Goal: Information Seeking & Learning: Compare options

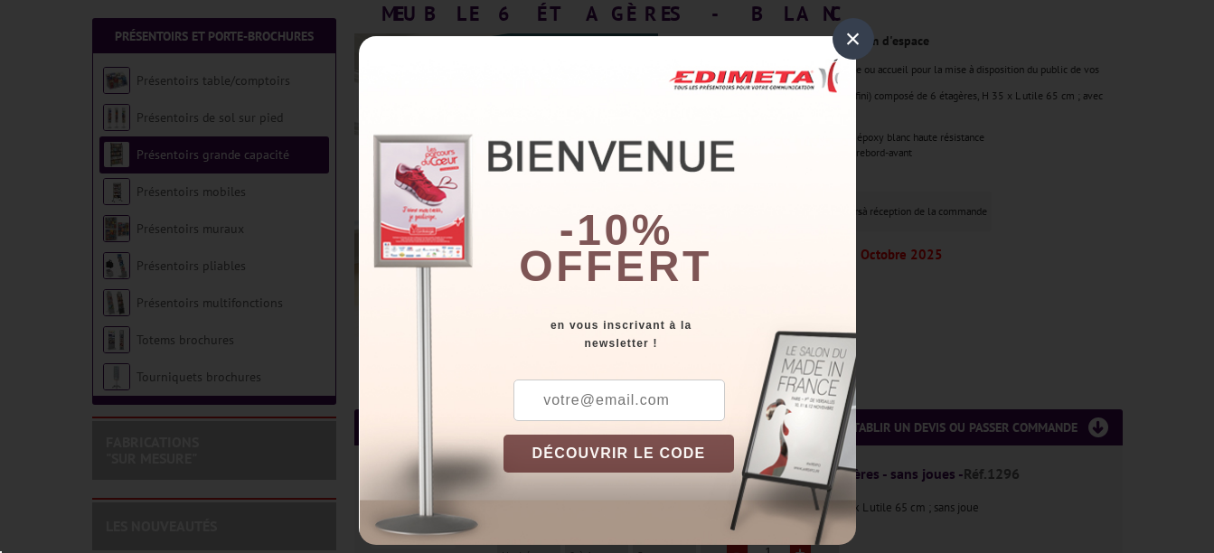
scroll to position [362, 0]
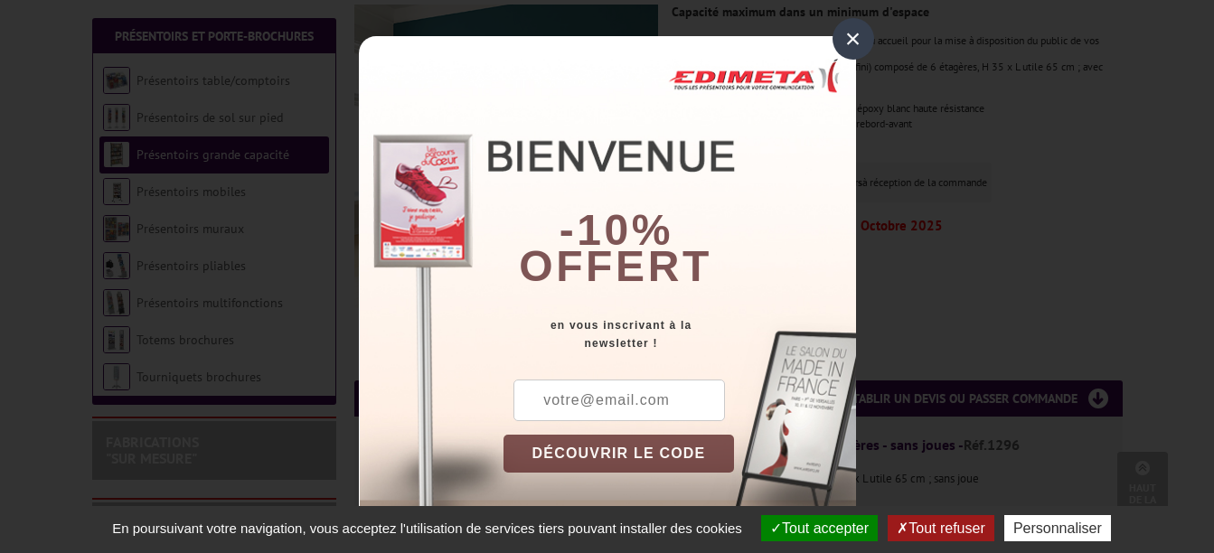
click at [846, 26] on div "×" at bounding box center [853, 39] width 42 height 42
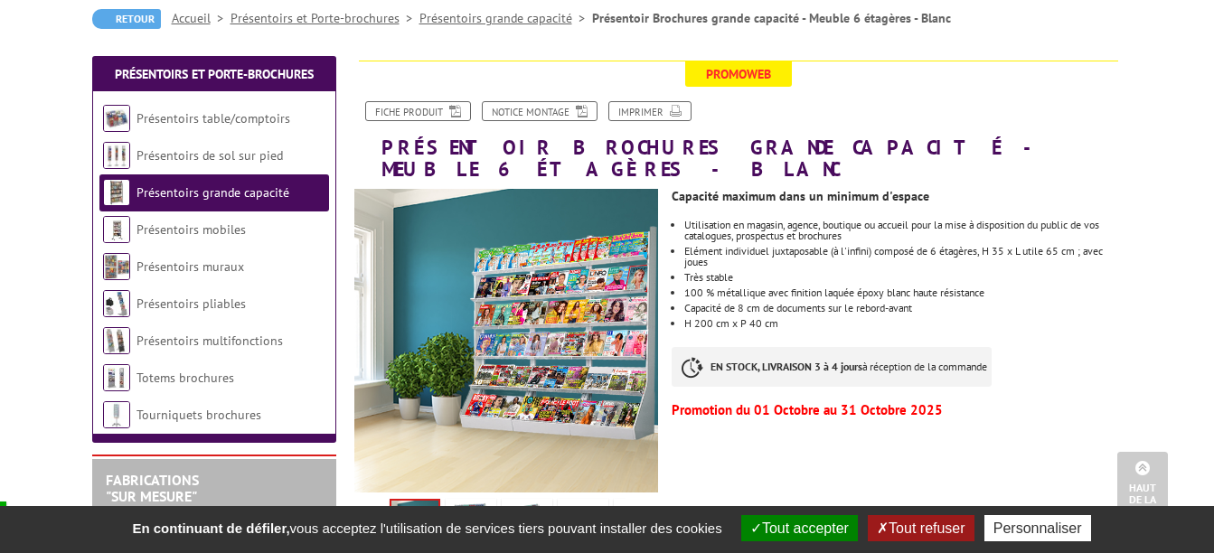
scroll to position [0, 0]
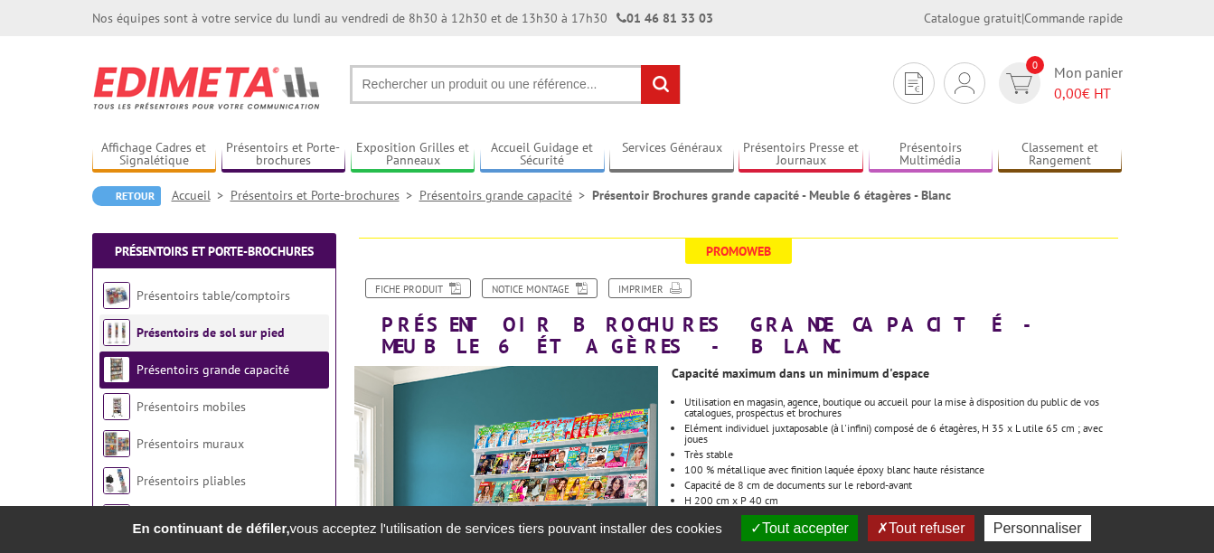
click at [218, 329] on link "Présentoirs de sol sur pied" at bounding box center [210, 332] width 148 height 16
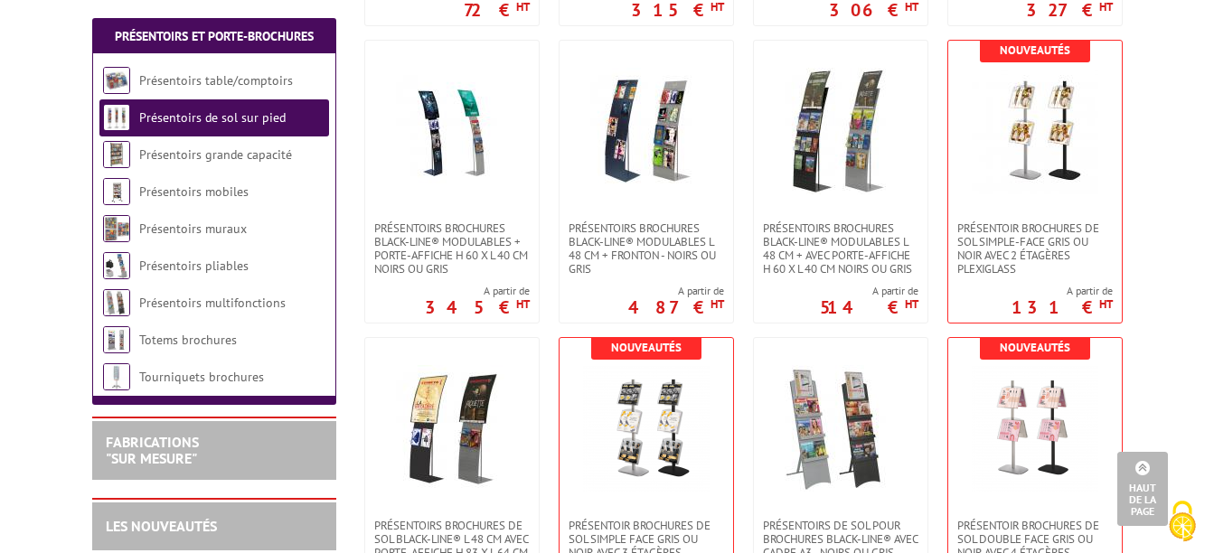
scroll to position [2169, 0]
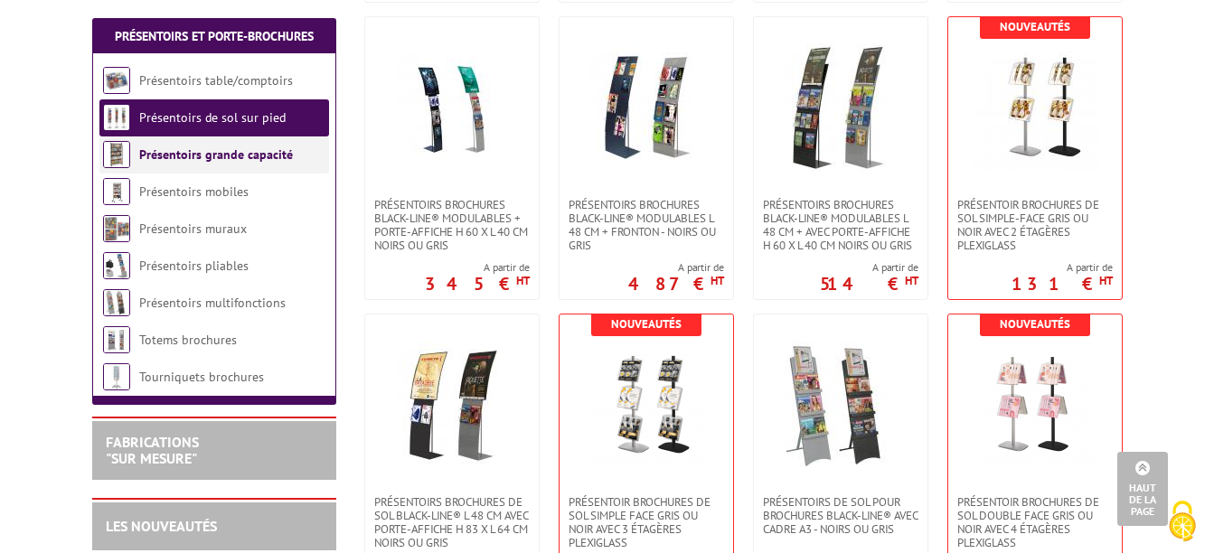
click at [201, 153] on link "Présentoirs grande capacité" at bounding box center [216, 154] width 154 height 16
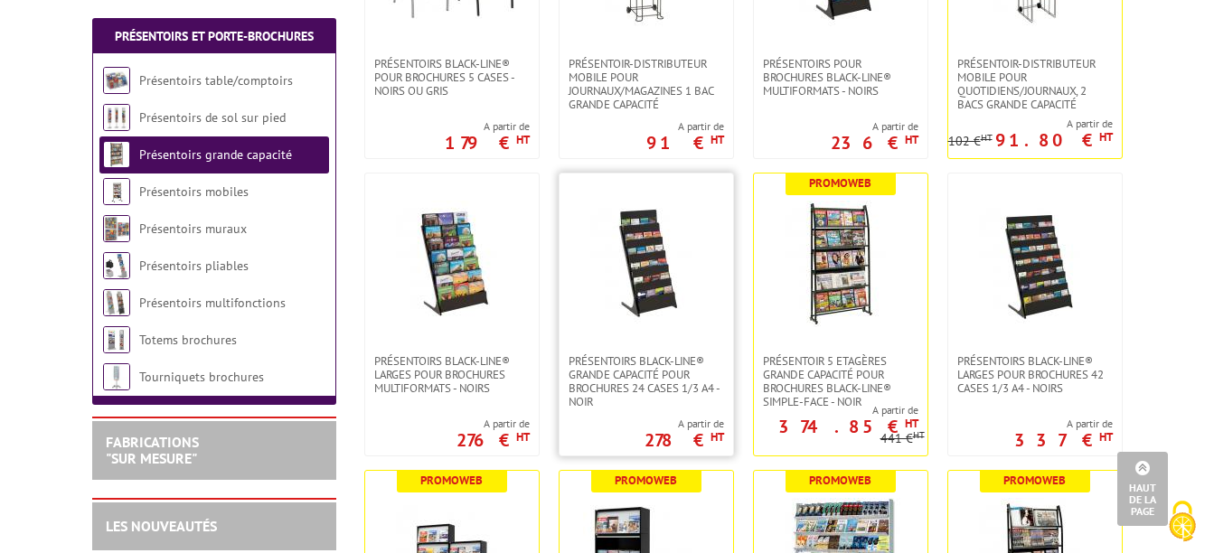
scroll to position [542, 0]
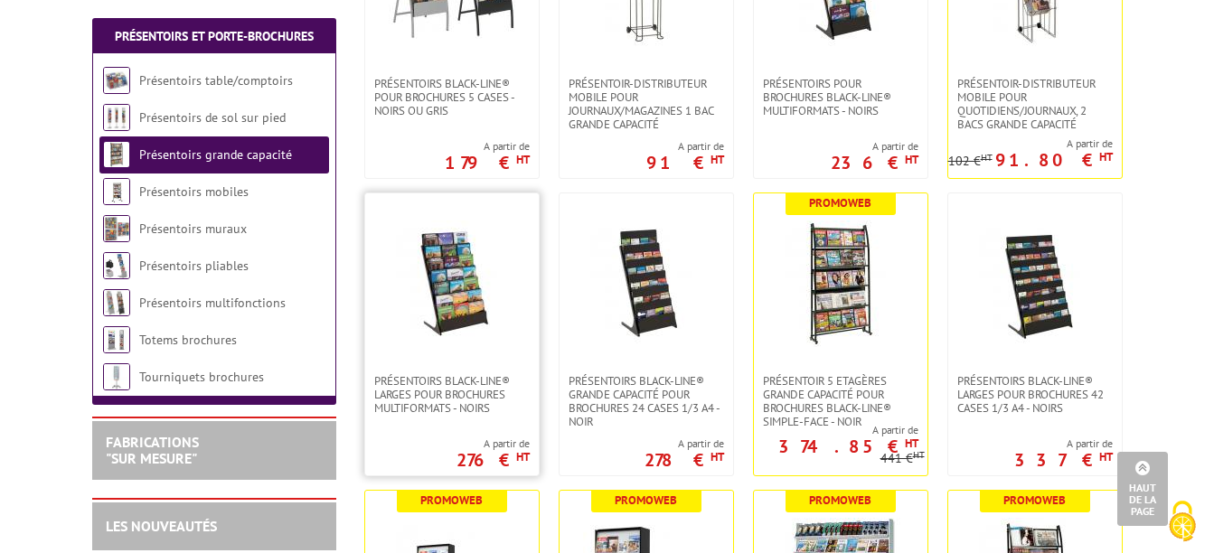
click at [480, 289] on img at bounding box center [452, 284] width 127 height 127
click at [658, 282] on img at bounding box center [646, 284] width 127 height 127
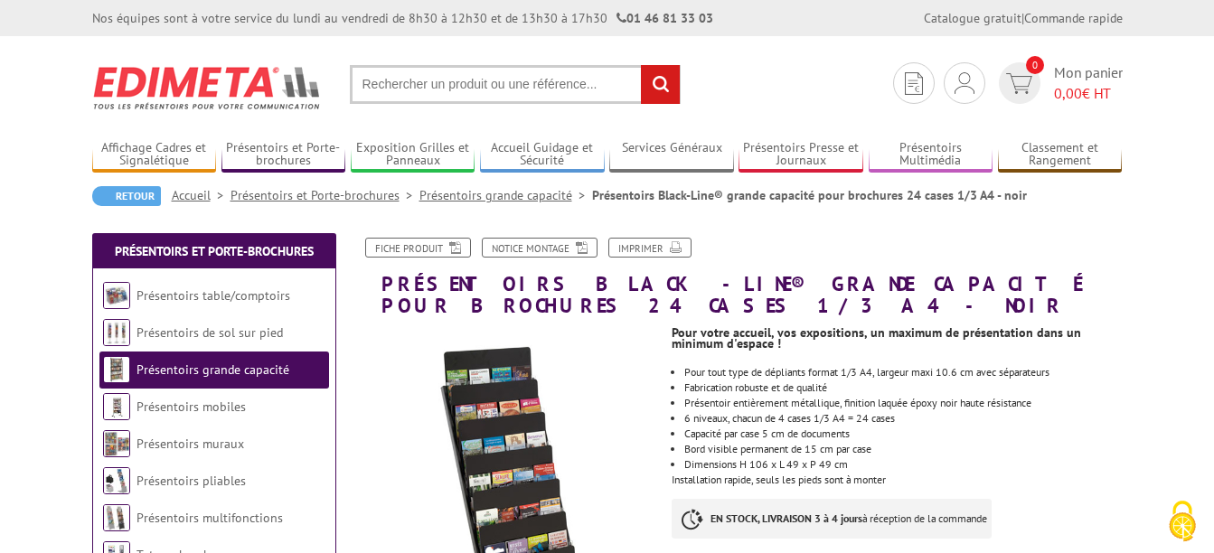
click at [494, 202] on link "Présentoirs grande capacité" at bounding box center [505, 195] width 173 height 16
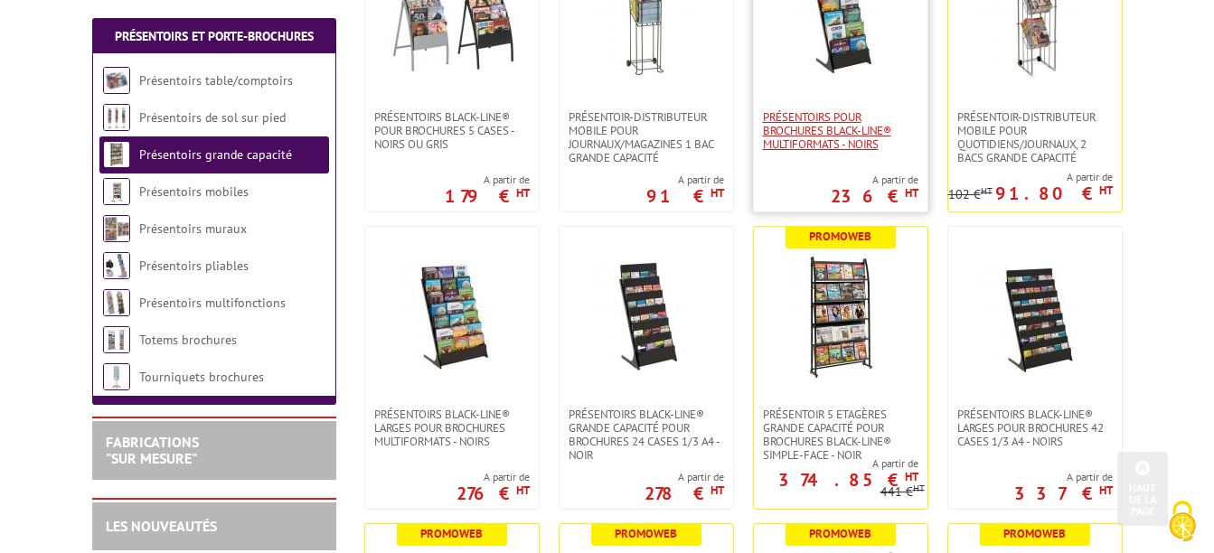
scroll to position [542, 0]
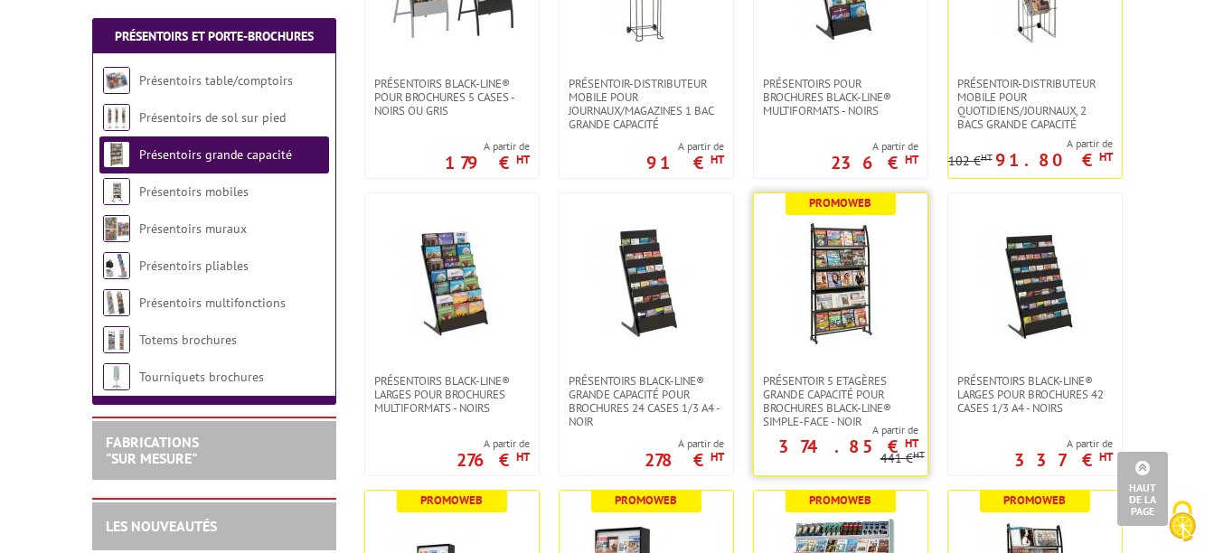
click at [860, 323] on img at bounding box center [840, 284] width 127 height 127
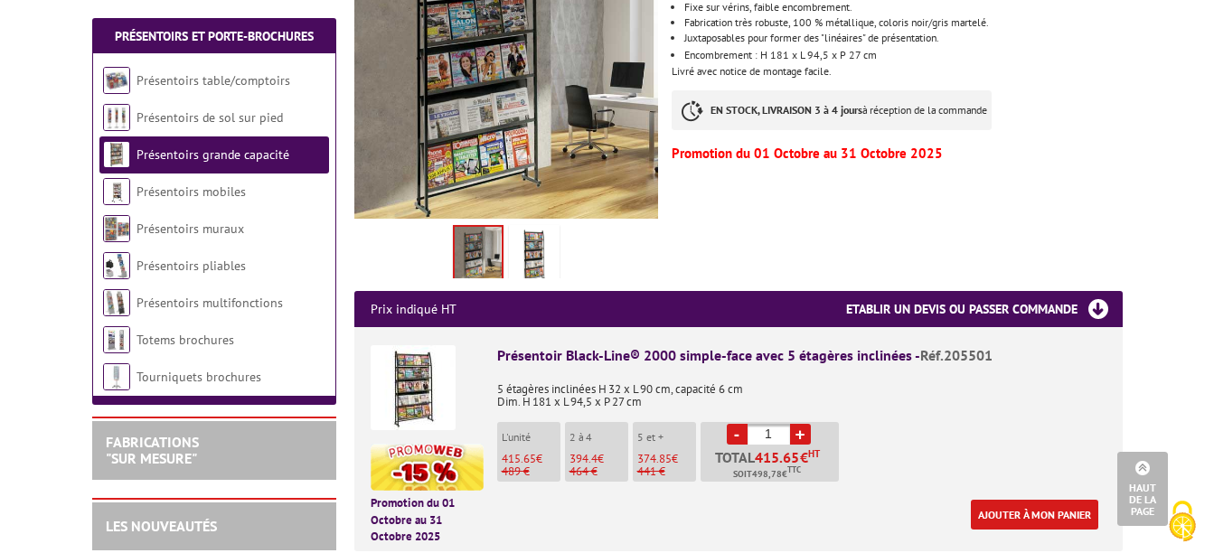
scroll to position [542, 0]
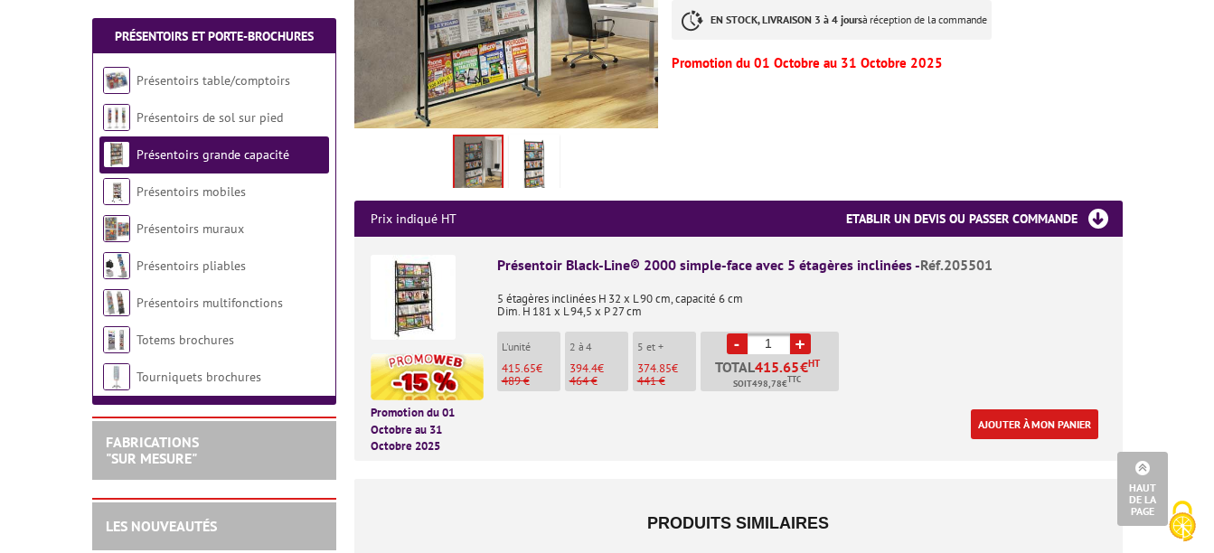
click at [517, 359] on li "L'unité 415.65 € 489 €" at bounding box center [528, 362] width 63 height 60
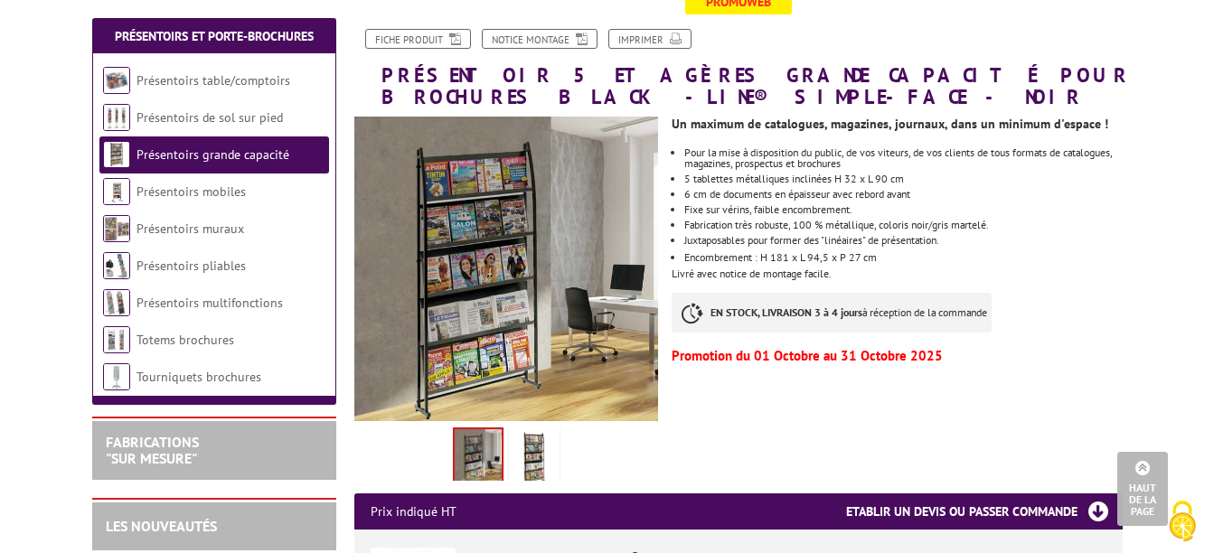
scroll to position [181, 0]
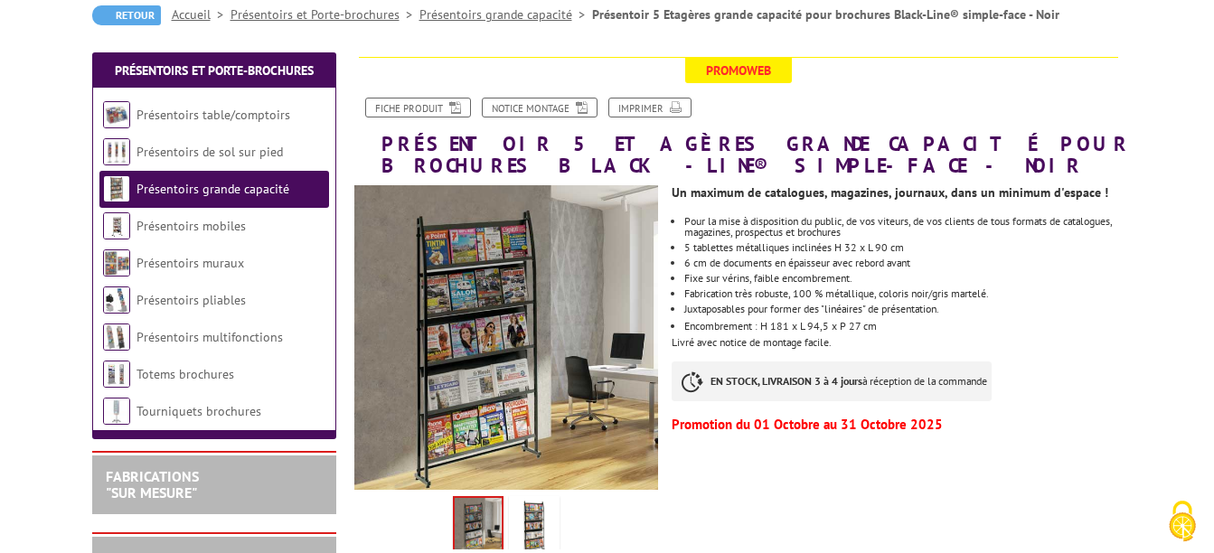
click at [965, 76] on p "Promoweb" at bounding box center [738, 69] width 759 height 25
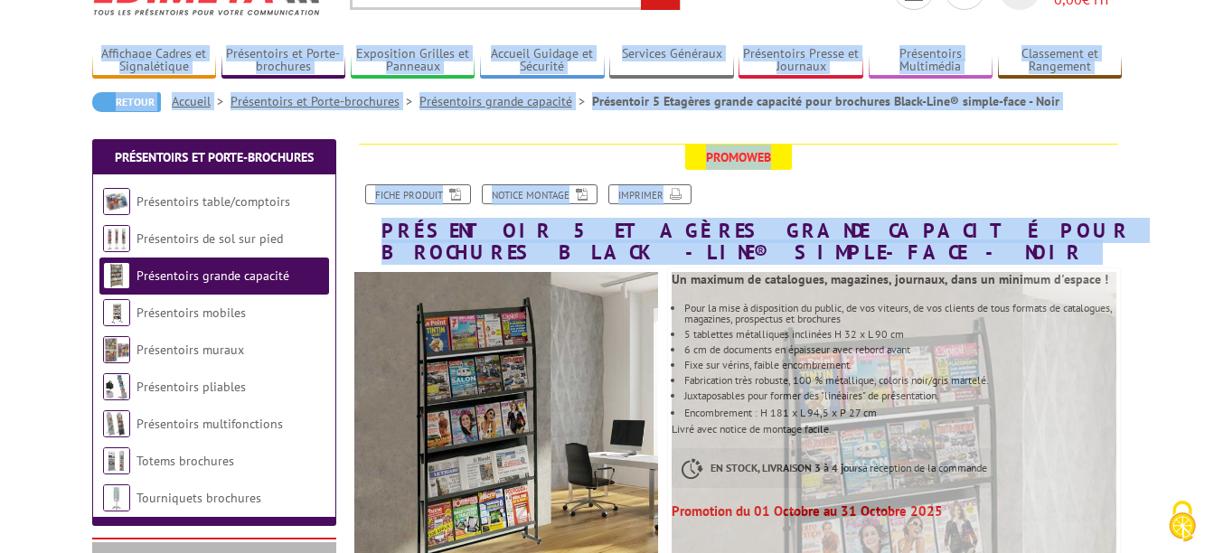
scroll to position [0, 0]
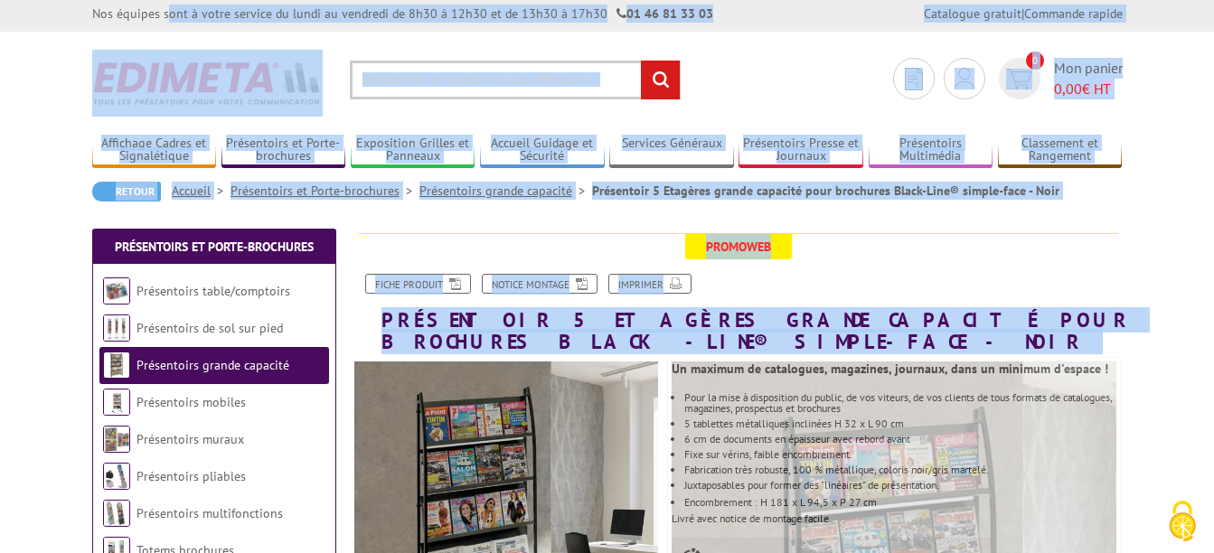
drag, startPoint x: 345, startPoint y: 12, endPoint x: 477, endPoint y: 7, distance: 132.0
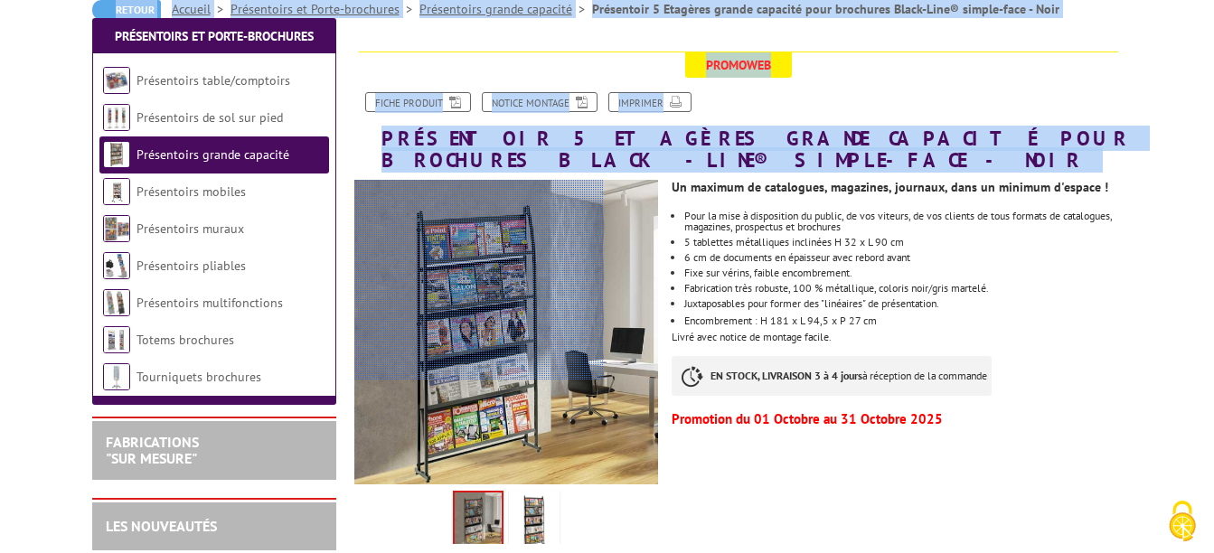
scroll to position [271, 0]
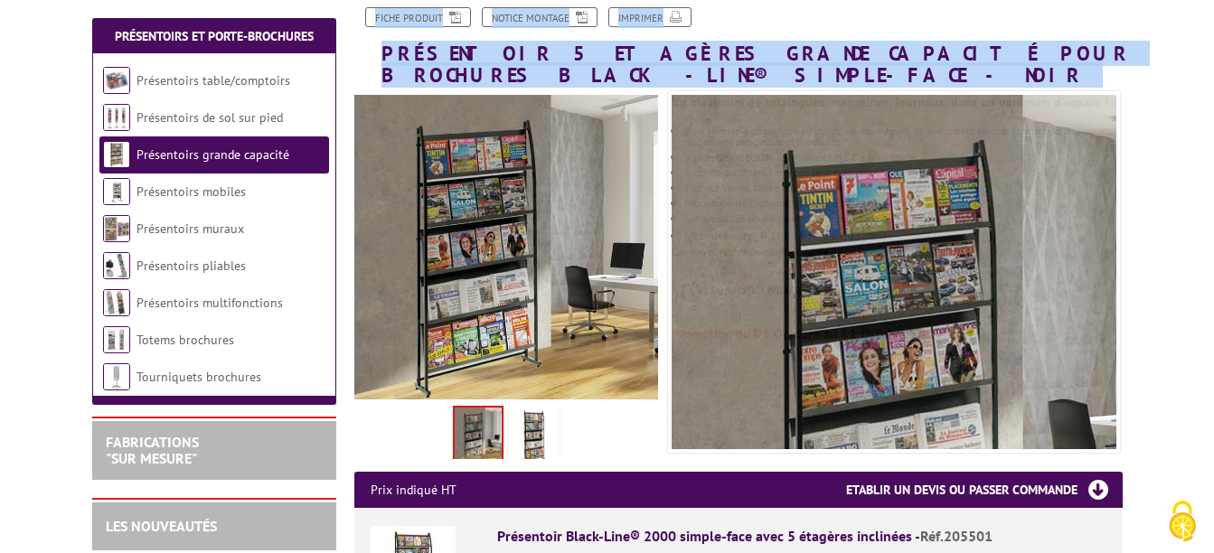
click at [351, 73] on h1 "Présentoir 5 Etagères grande capacité pour brochures Black-Line® simple-face - …" at bounding box center [738, 26] width 795 height 119
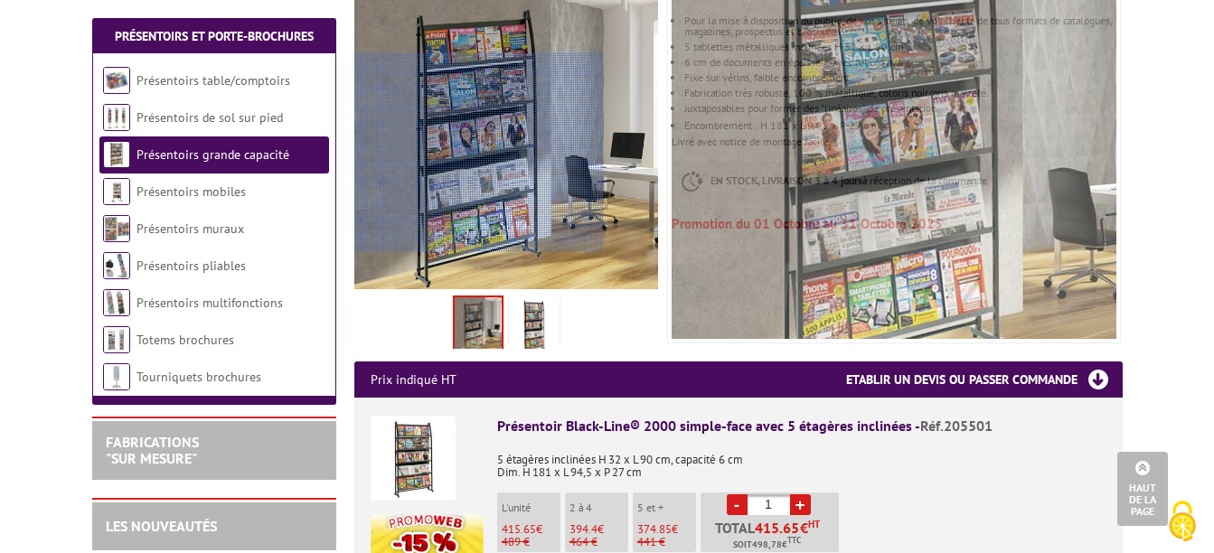
scroll to position [362, 0]
